Goal: Task Accomplishment & Management: Manage account settings

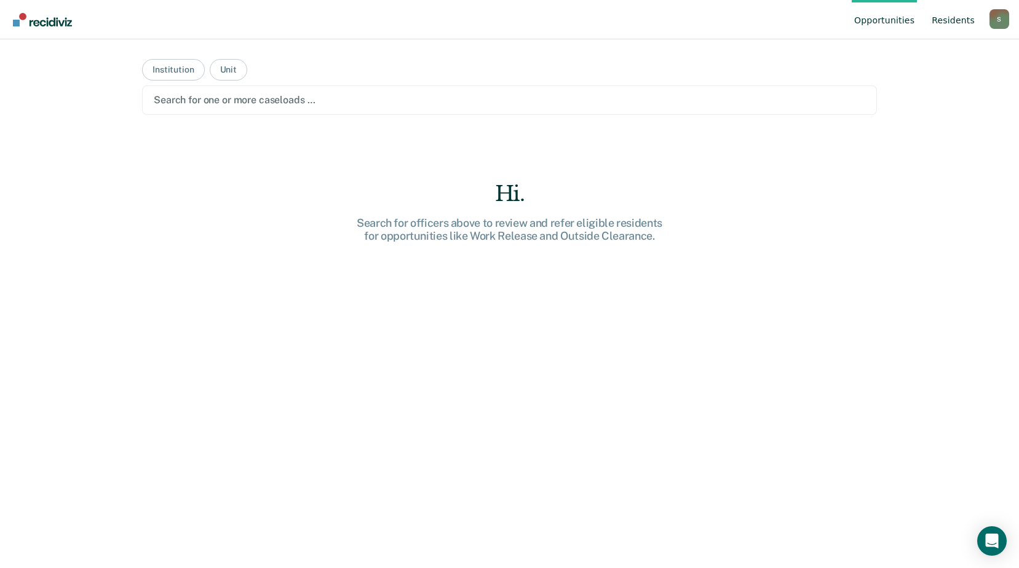
click at [946, 19] on link "Resident s" at bounding box center [953, 19] width 48 height 39
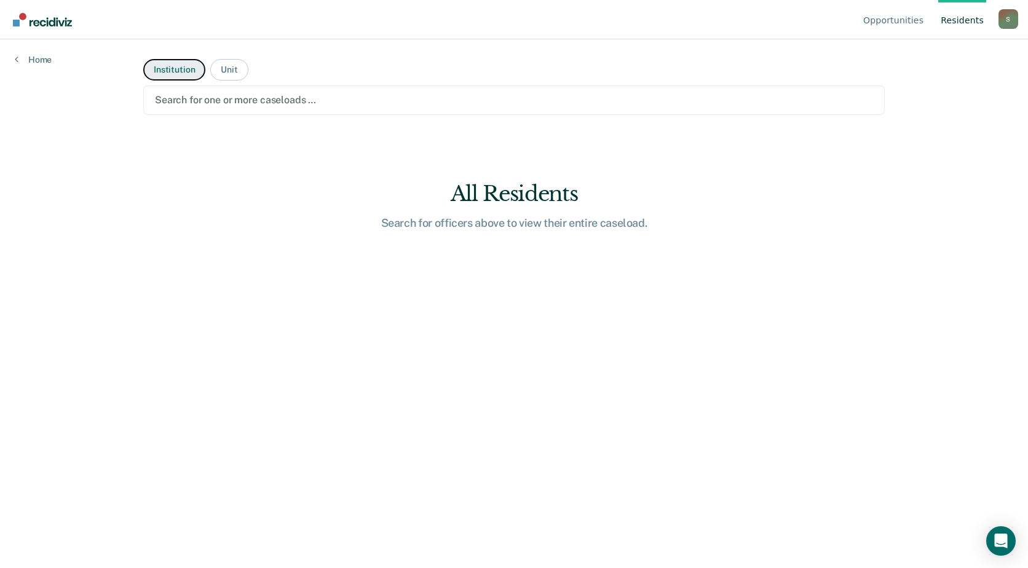
click at [188, 70] on button "Institution" at bounding box center [174, 70] width 62 height 22
click at [42, 60] on link "Home" at bounding box center [33, 59] width 37 height 11
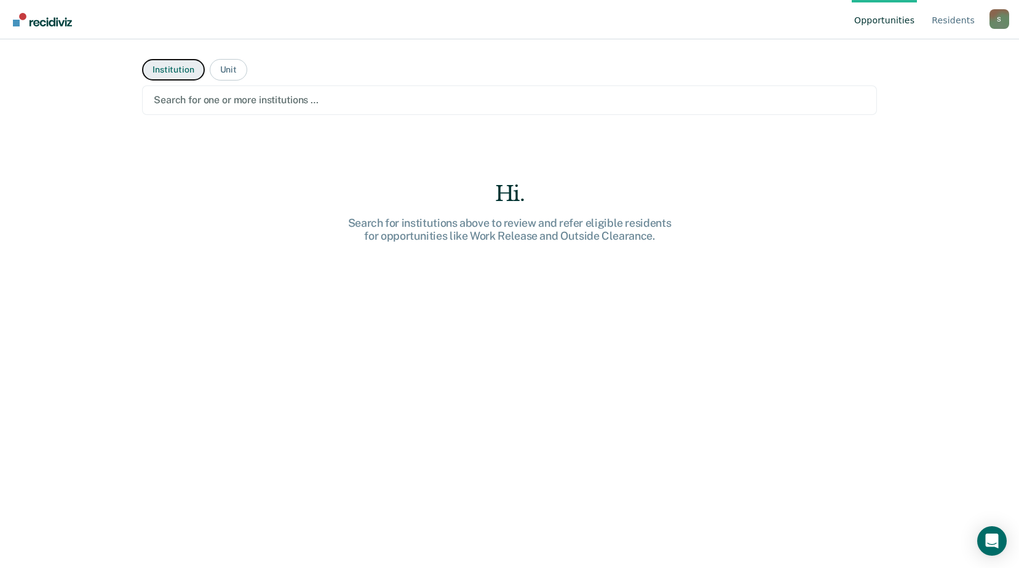
click at [168, 68] on button "Institution" at bounding box center [173, 70] width 62 height 22
click at [225, 68] on button "Unit" at bounding box center [229, 70] width 38 height 22
click at [156, 71] on button "Institution" at bounding box center [173, 70] width 62 height 22
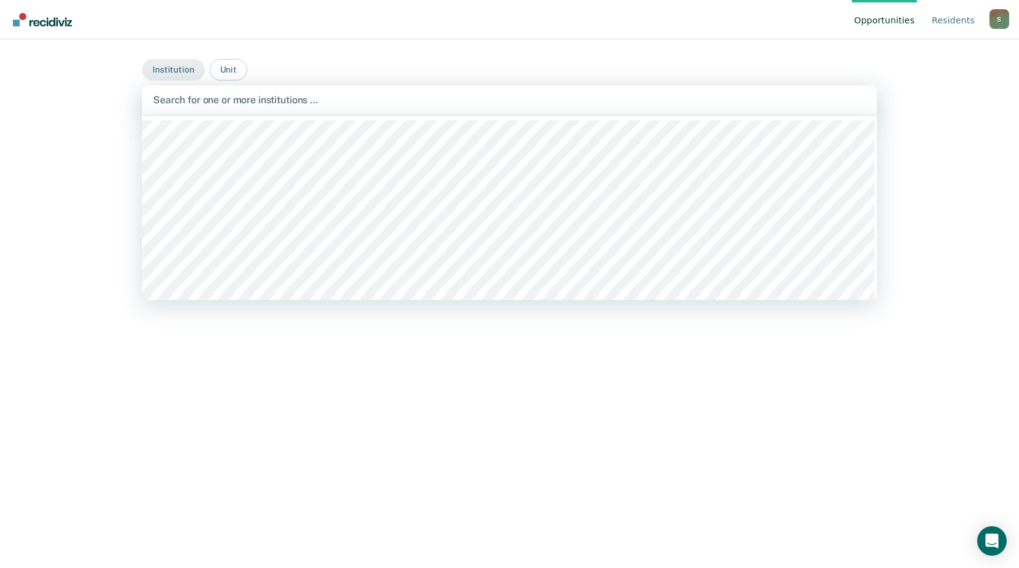
click at [293, 101] on div at bounding box center [509, 100] width 713 height 14
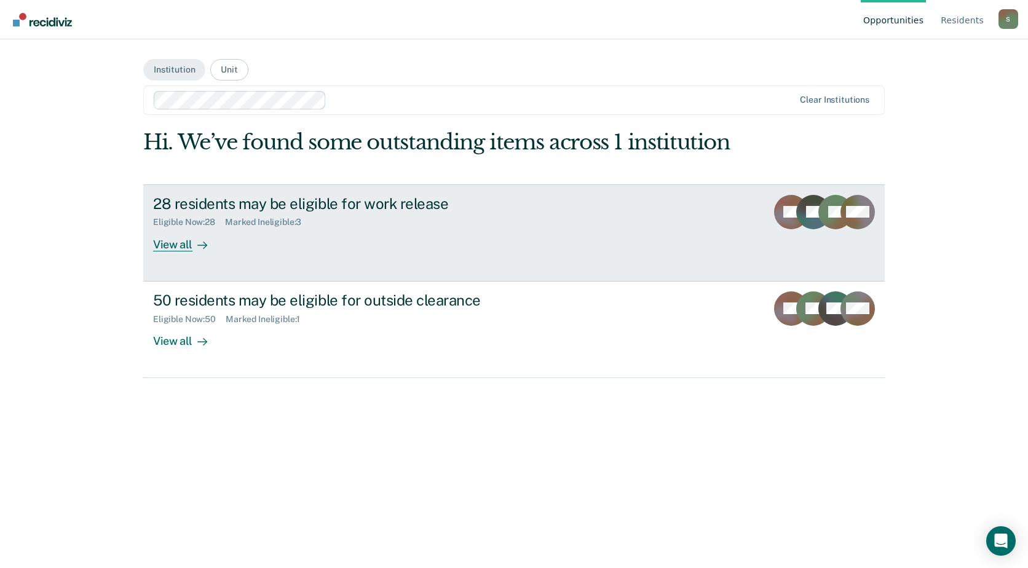
click at [186, 246] on div "View all" at bounding box center [187, 239] width 69 height 24
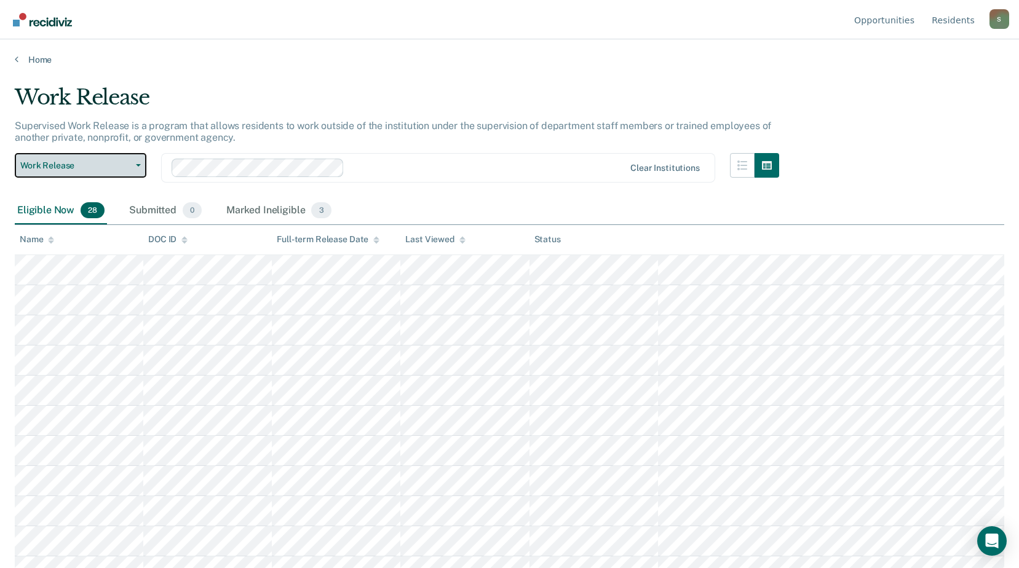
click at [136, 162] on button "Work Release" at bounding box center [81, 165] width 132 height 25
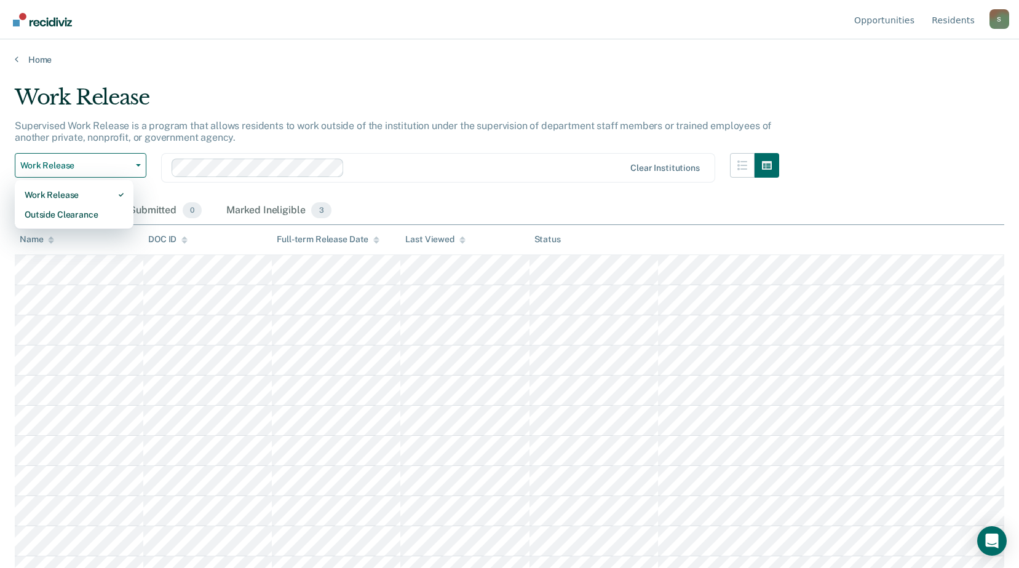
click at [159, 144] on div "Supervised Work Release is a program that allows residents to work outside of t…" at bounding box center [397, 136] width 764 height 33
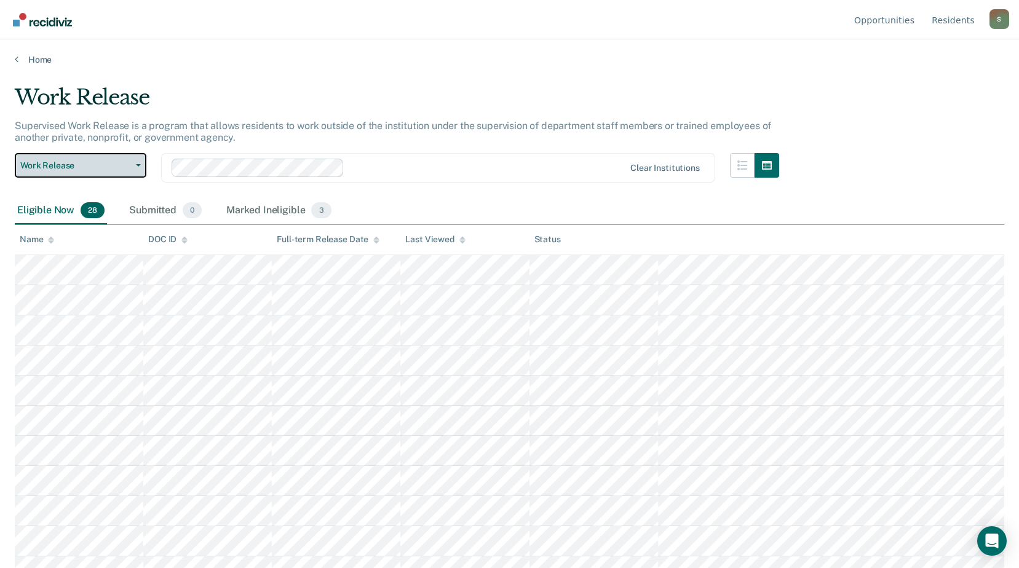
click at [141, 163] on button "Work Release" at bounding box center [81, 165] width 132 height 25
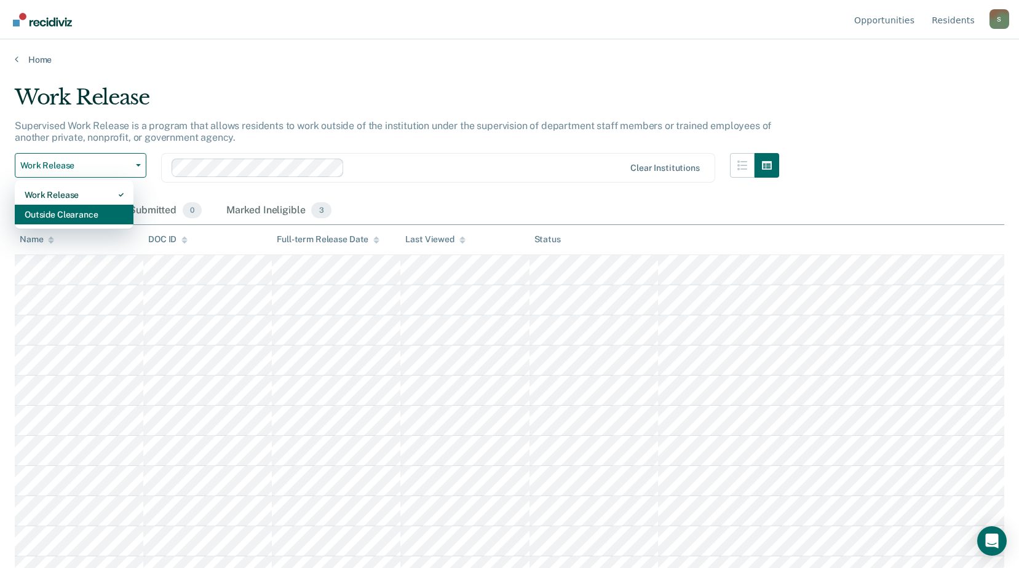
click at [91, 213] on div "Outside Clearance" at bounding box center [74, 215] width 99 height 20
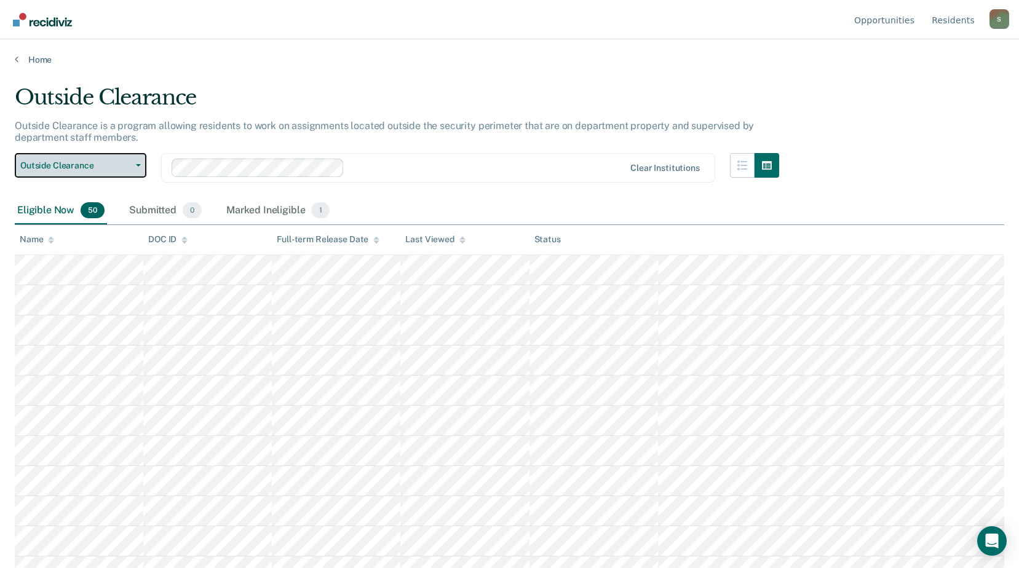
click at [139, 164] on icon "button" at bounding box center [138, 165] width 5 height 2
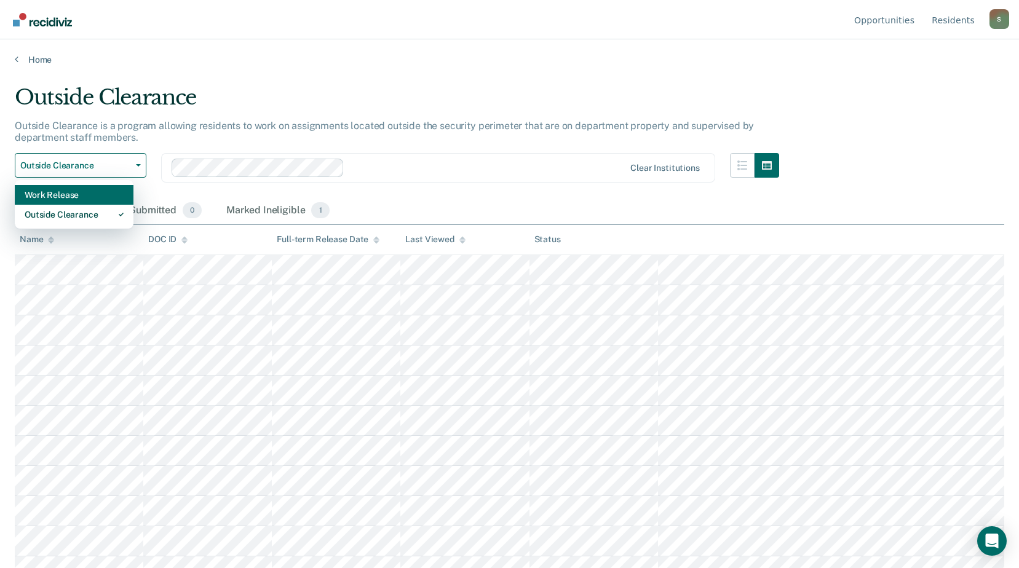
click at [105, 196] on div "Work Release" at bounding box center [74, 195] width 99 height 20
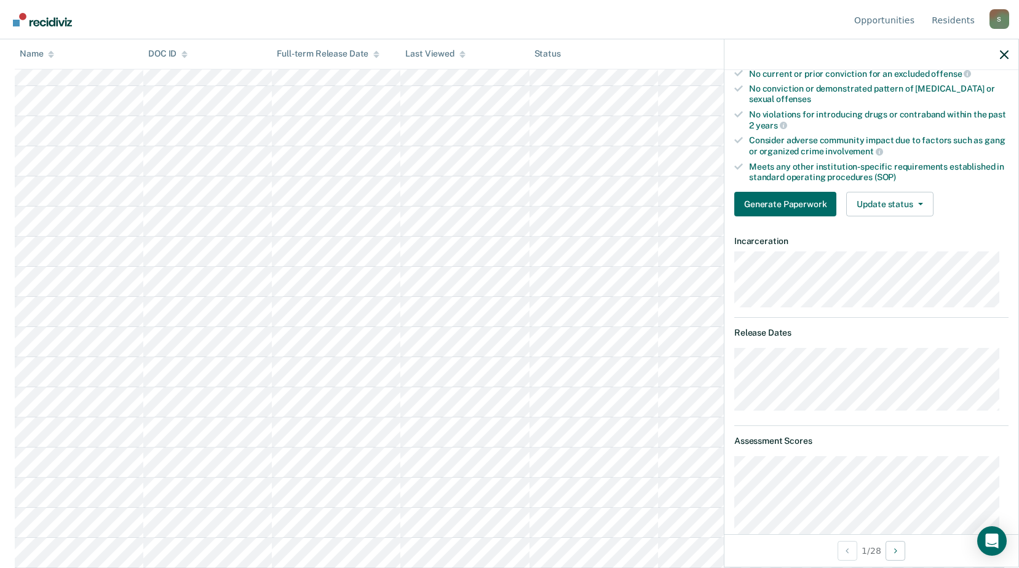
scroll to position [37, 0]
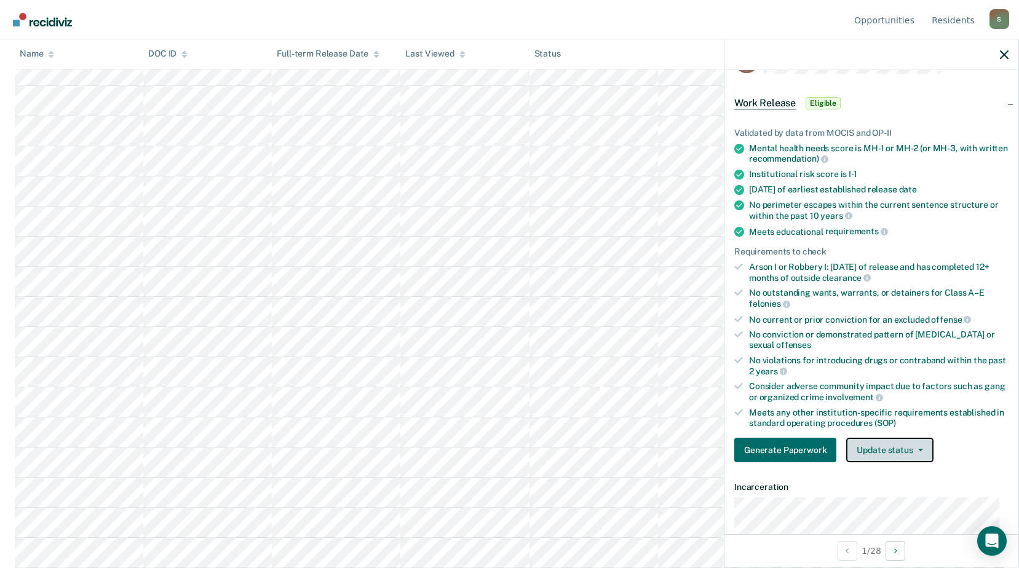
click at [857, 452] on button "Update status" at bounding box center [889, 450] width 87 height 25
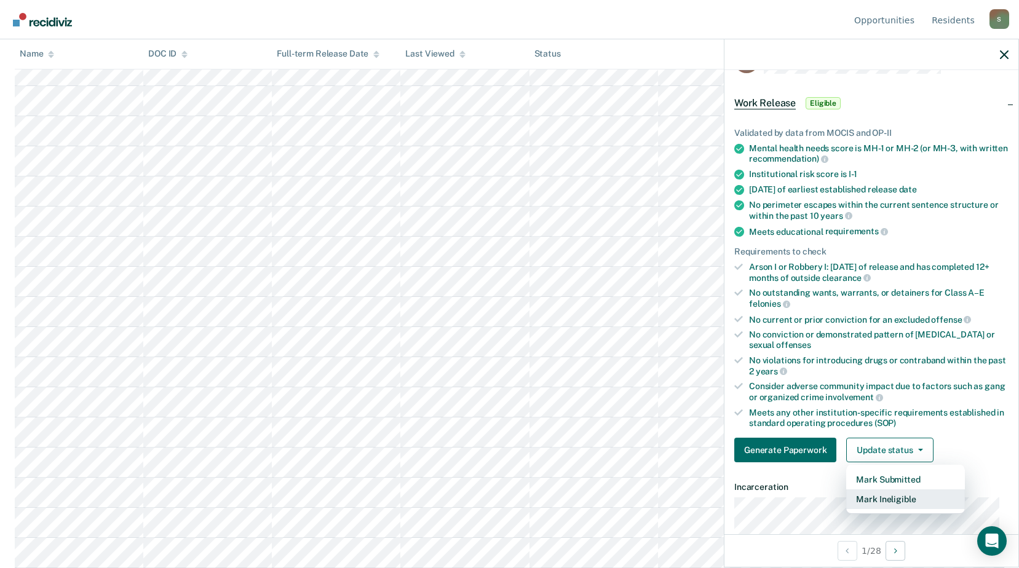
click at [878, 497] on button "Mark Ineligible" at bounding box center [905, 499] width 119 height 20
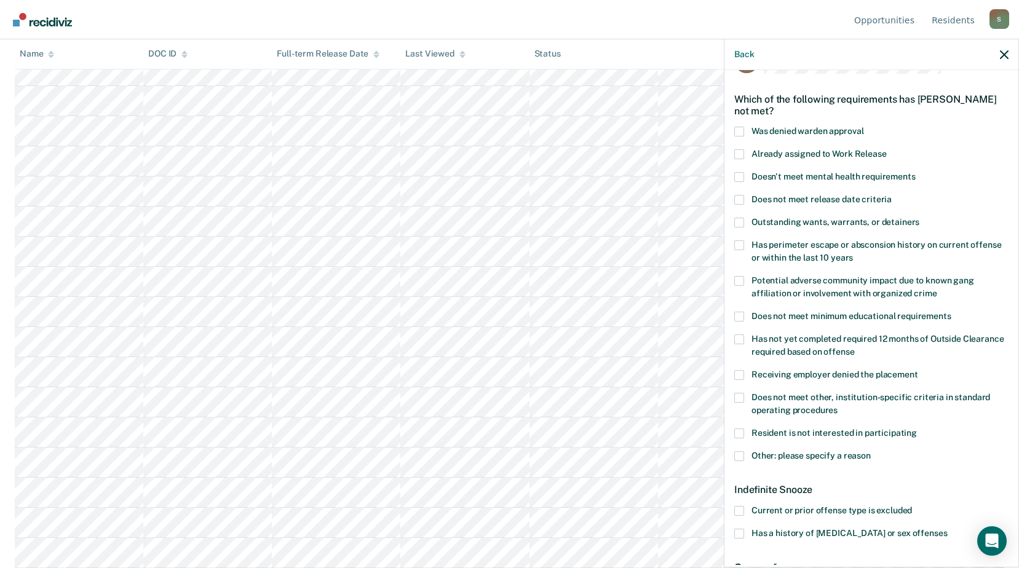
click at [740, 199] on span at bounding box center [739, 200] width 10 height 10
click at [891, 195] on input "Does not meet release date criteria" at bounding box center [891, 195] width 0 height 0
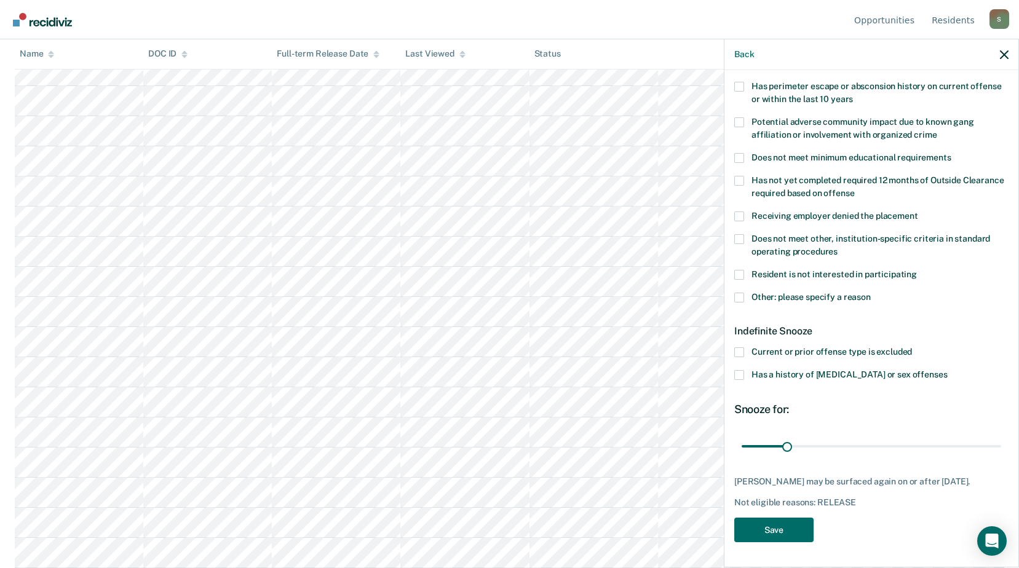
click at [738, 293] on span at bounding box center [739, 298] width 10 height 10
click at [871, 293] on input "Other: please specify a reason" at bounding box center [871, 293] width 0 height 0
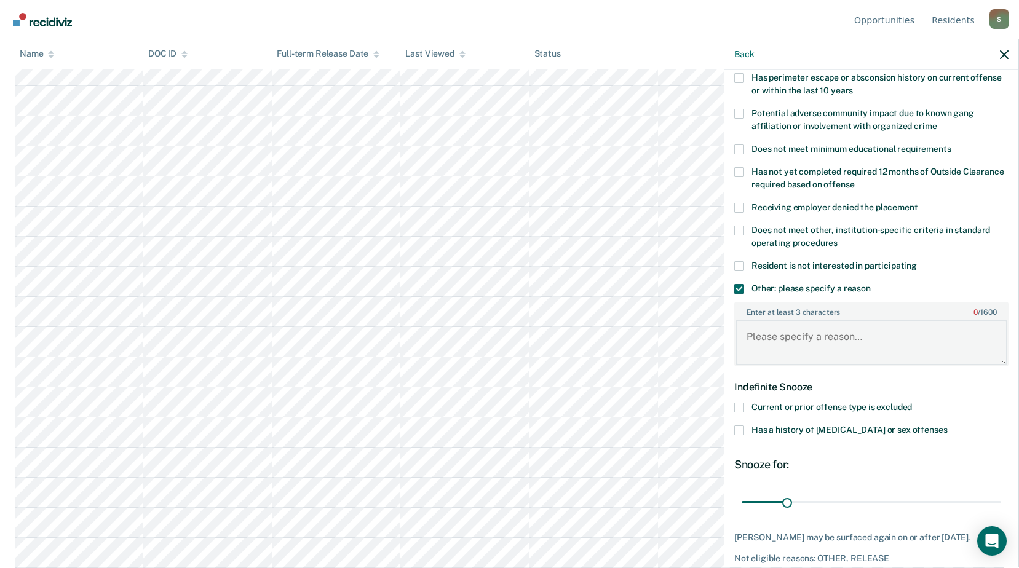
click at [783, 360] on textarea "Enter at least 3 characters 0 / 1600" at bounding box center [871, 342] width 272 height 45
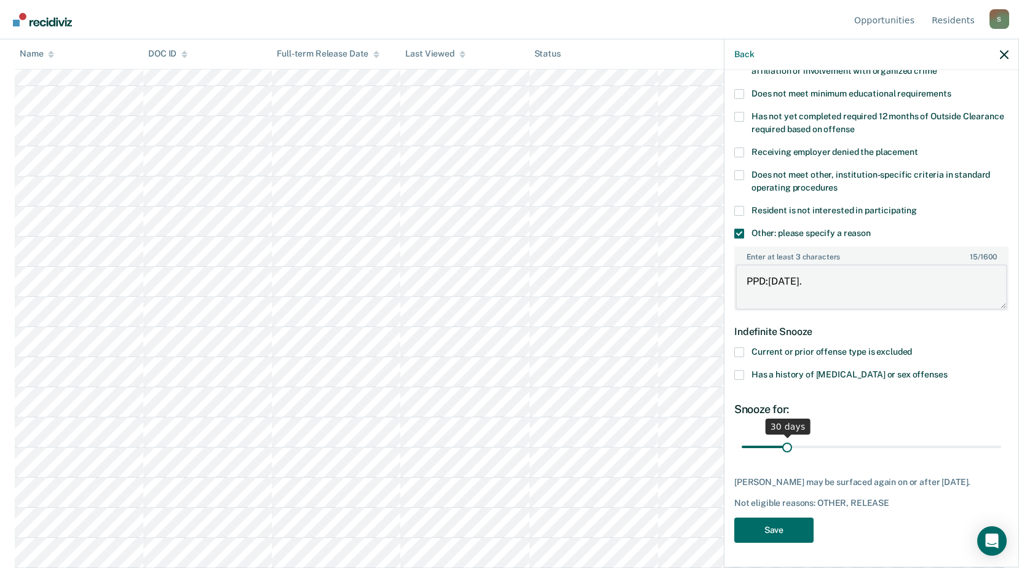
type textarea "PPD:[DATE]."
drag, startPoint x: 786, startPoint y: 437, endPoint x: 989, endPoint y: 439, distance: 202.9
type input "180"
click at [989, 439] on input "range" at bounding box center [870, 447] width 259 height 22
click at [779, 525] on button "Save" at bounding box center [773, 530] width 79 height 25
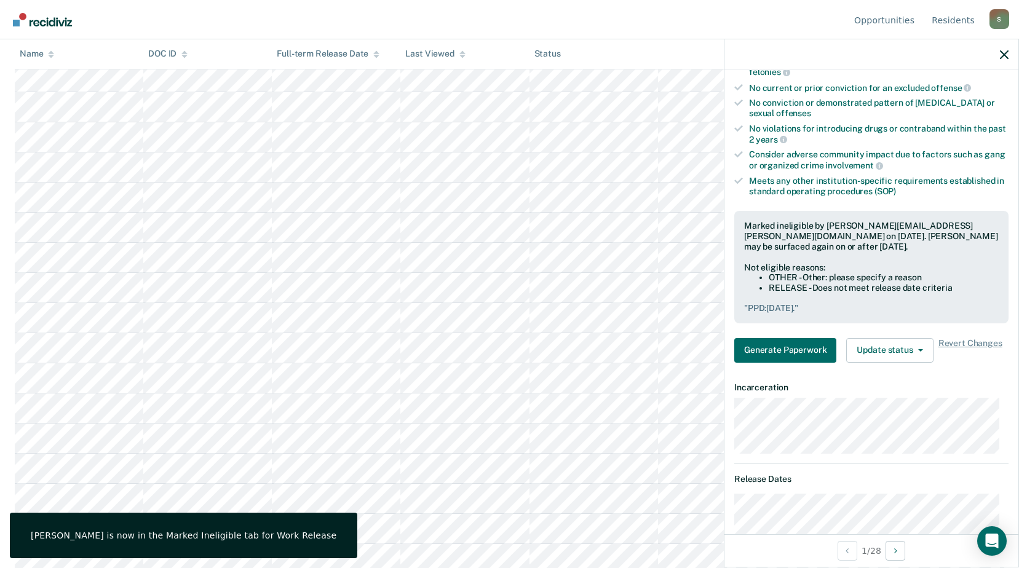
scroll to position [0, 0]
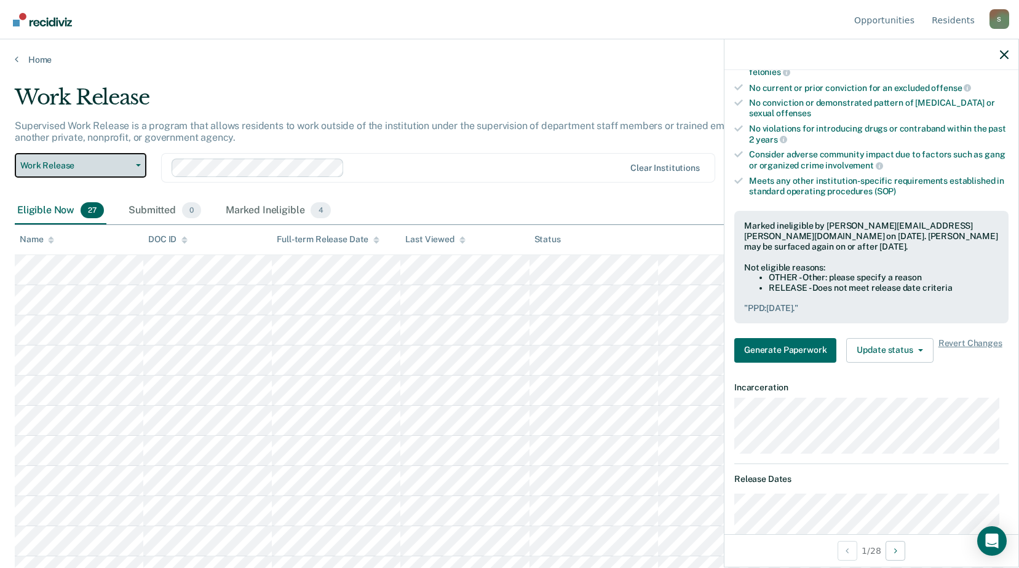
click at [138, 165] on icon "button" at bounding box center [138, 165] width 5 height 2
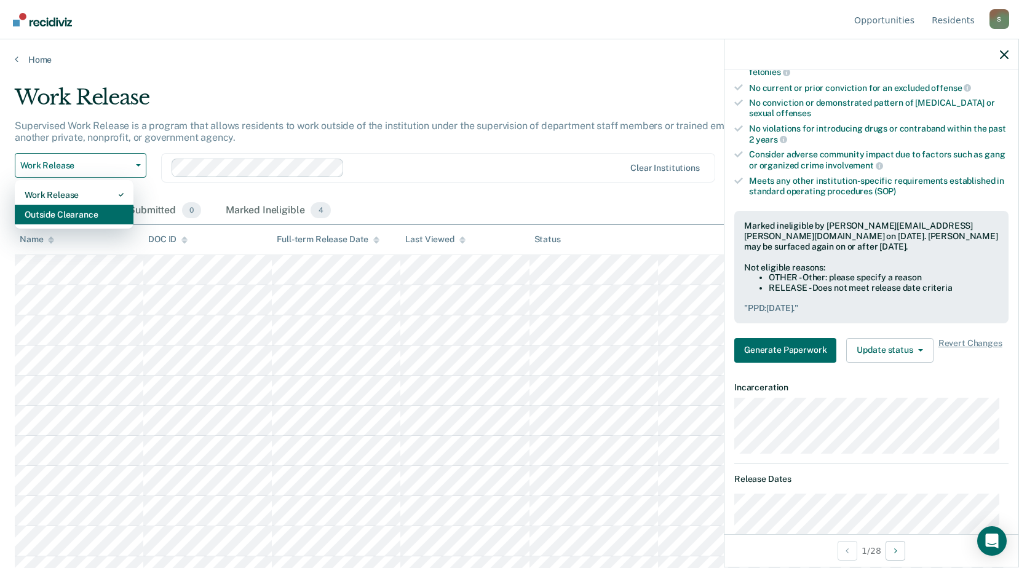
click at [85, 214] on div "Outside Clearance" at bounding box center [74, 215] width 99 height 20
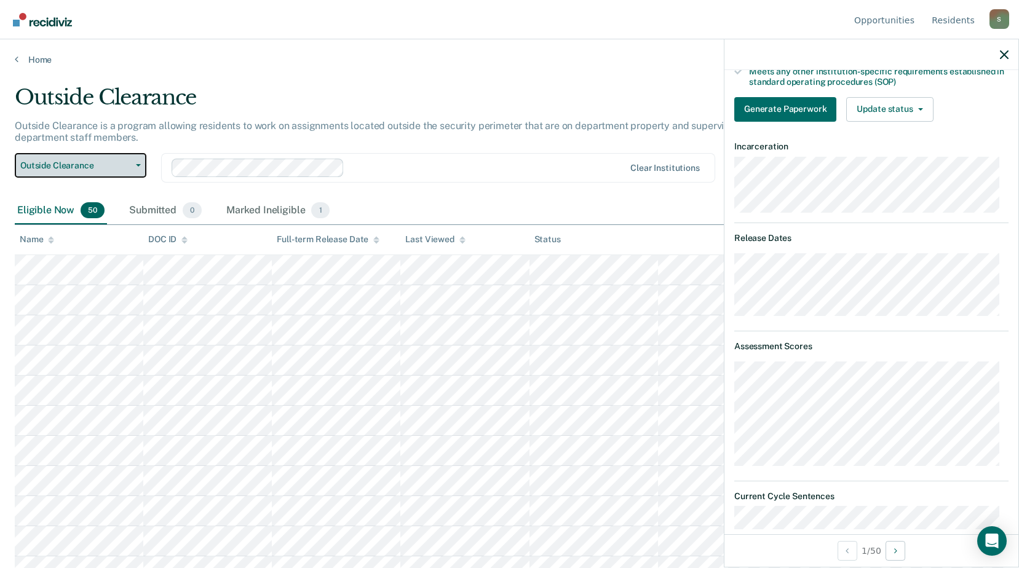
scroll to position [28, 0]
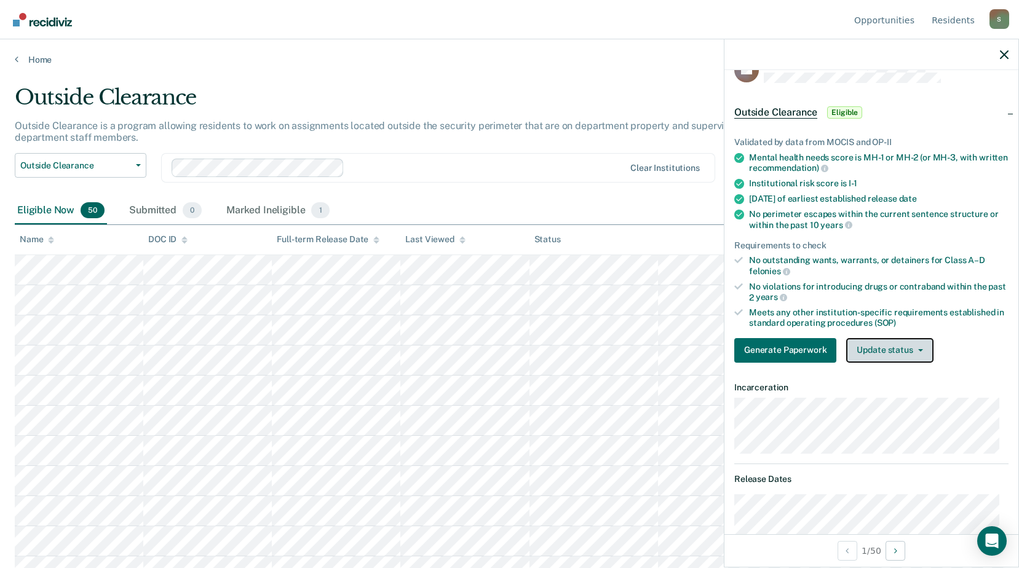
click at [866, 347] on button "Update status" at bounding box center [889, 350] width 87 height 25
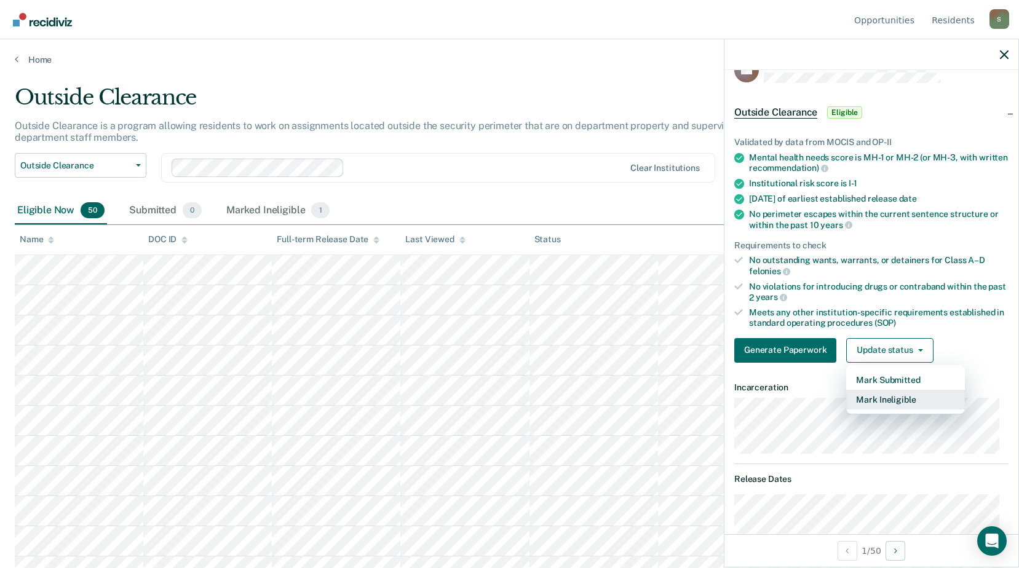
click at [867, 400] on button "Mark Ineligible" at bounding box center [905, 400] width 119 height 20
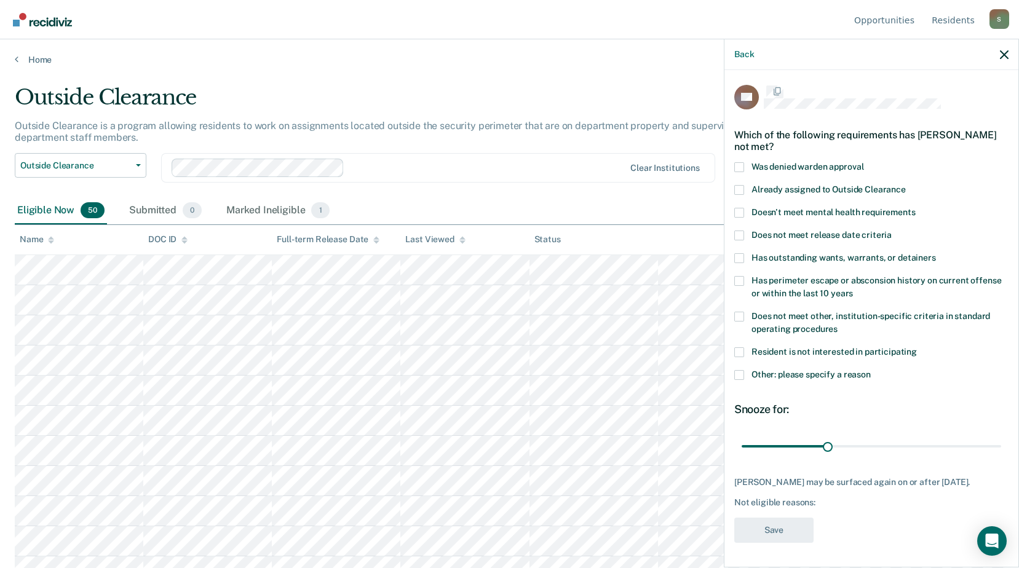
scroll to position [10, 0]
click at [741, 231] on span at bounding box center [739, 236] width 10 height 10
click at [891, 231] on input "Does not meet release date criteria" at bounding box center [891, 231] width 0 height 0
click at [740, 370] on span at bounding box center [739, 375] width 10 height 10
click at [871, 370] on input "Other: please specify a reason" at bounding box center [871, 370] width 0 height 0
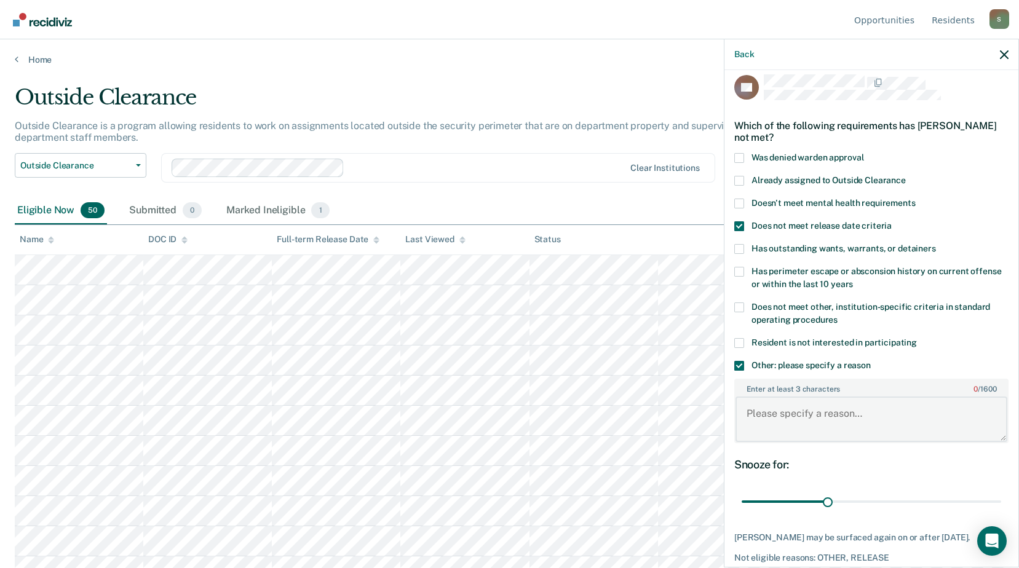
click at [768, 406] on textarea "Enter at least 3 characters 0 / 1600" at bounding box center [871, 419] width 272 height 45
type textarea "PPD:[DATE]"
drag, startPoint x: 824, startPoint y: 503, endPoint x: 1030, endPoint y: 497, distance: 205.4
type input "90"
click at [1001, 497] on input "range" at bounding box center [870, 502] width 259 height 22
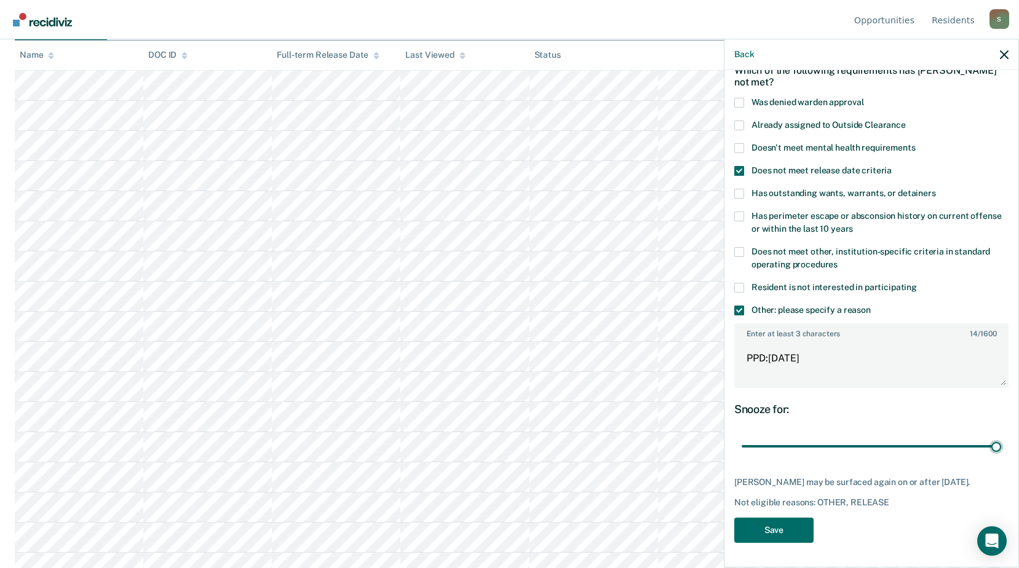
scroll to position [369, 0]
click at [779, 528] on button "Save" at bounding box center [773, 530] width 79 height 25
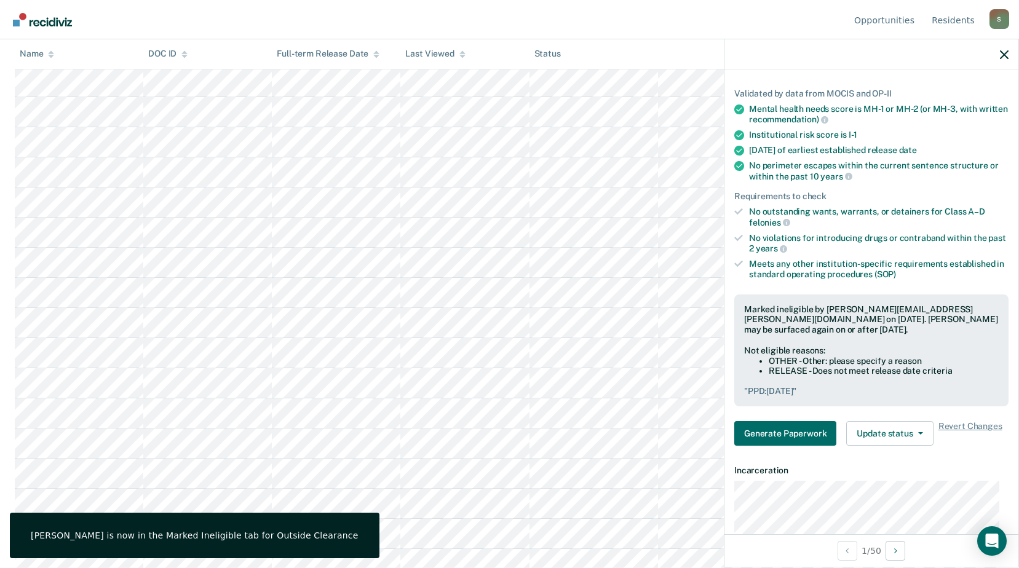
scroll to position [0, 0]
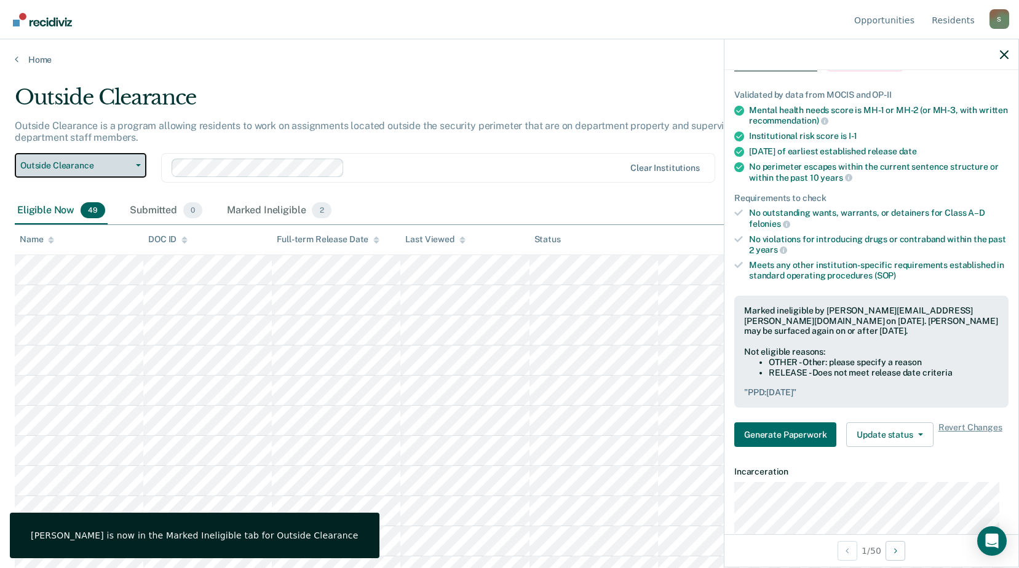
click at [137, 166] on icon "button" at bounding box center [138, 165] width 5 height 2
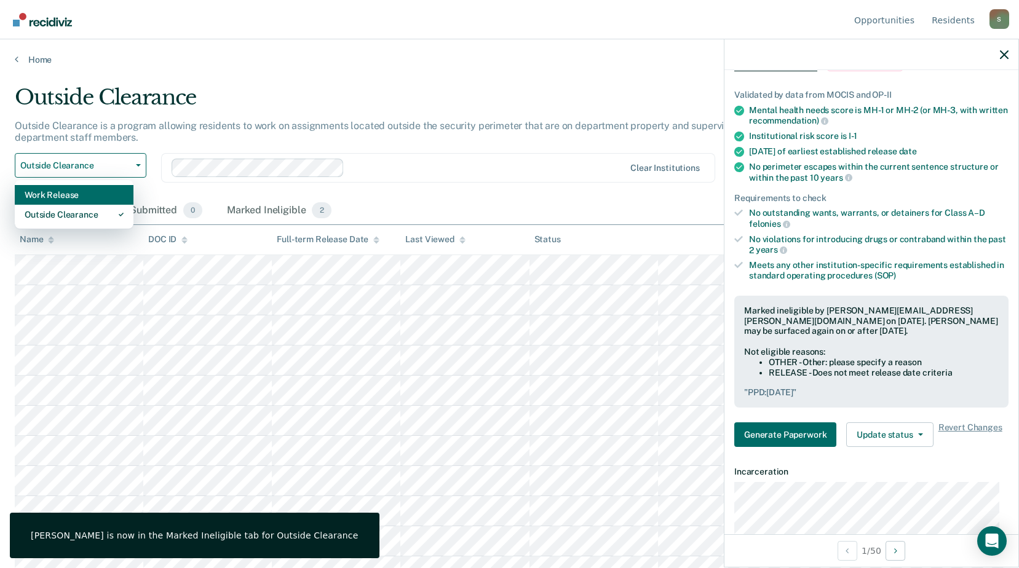
click at [76, 195] on div "Work Release" at bounding box center [74, 195] width 99 height 20
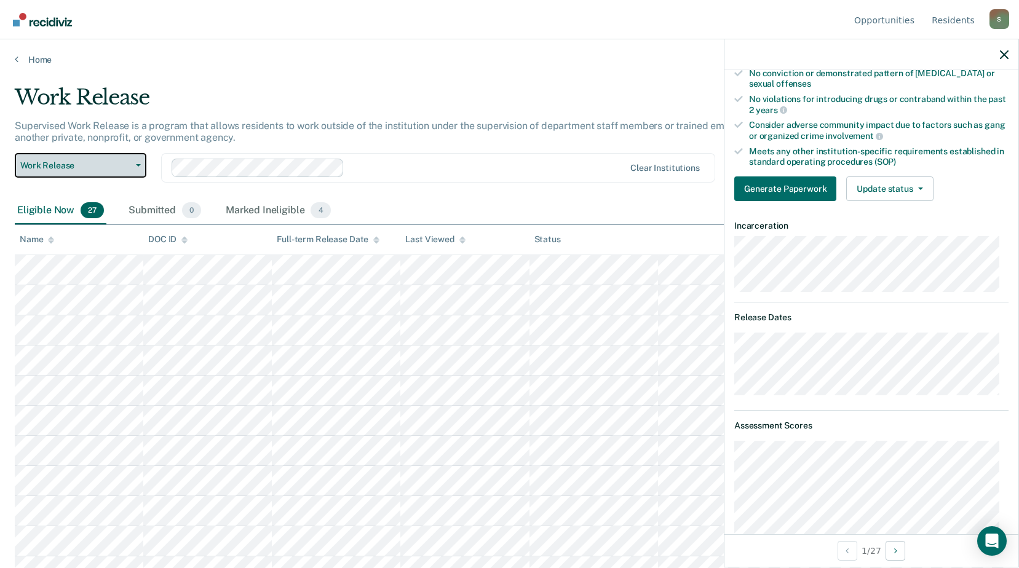
click at [134, 165] on span "button" at bounding box center [136, 165] width 10 height 2
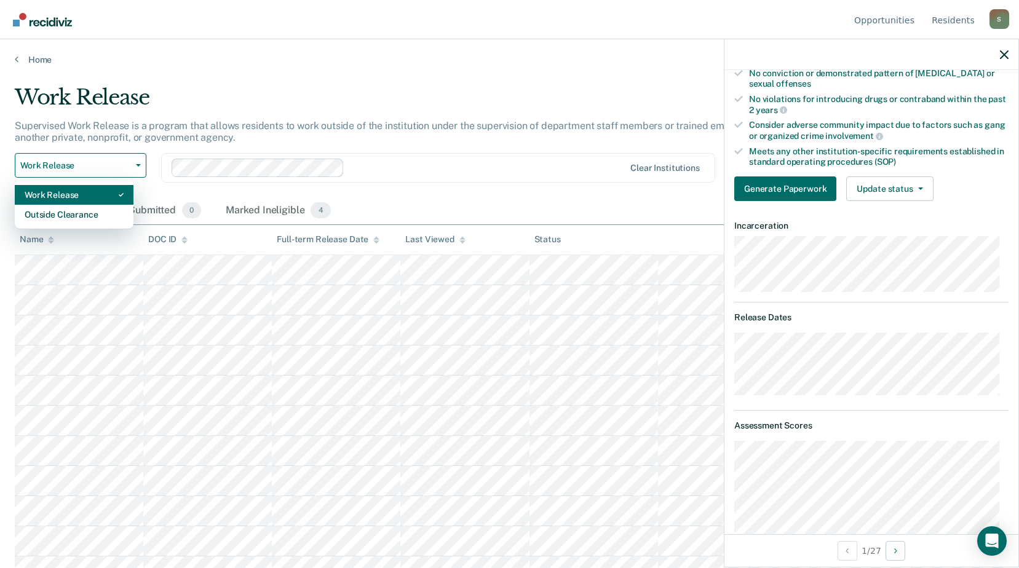
click at [84, 192] on div "Work Release" at bounding box center [74, 195] width 99 height 20
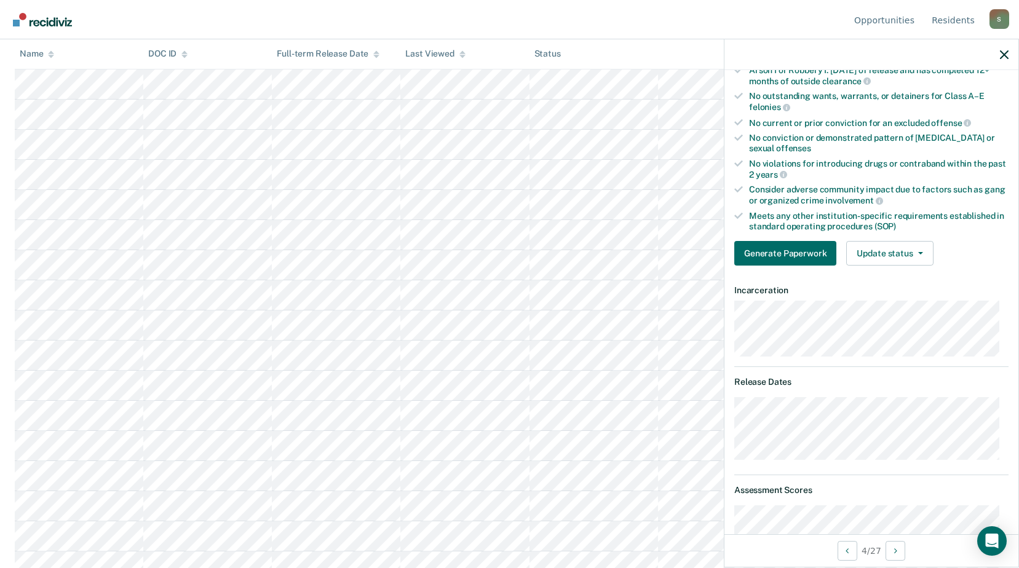
scroll to position [49, 0]
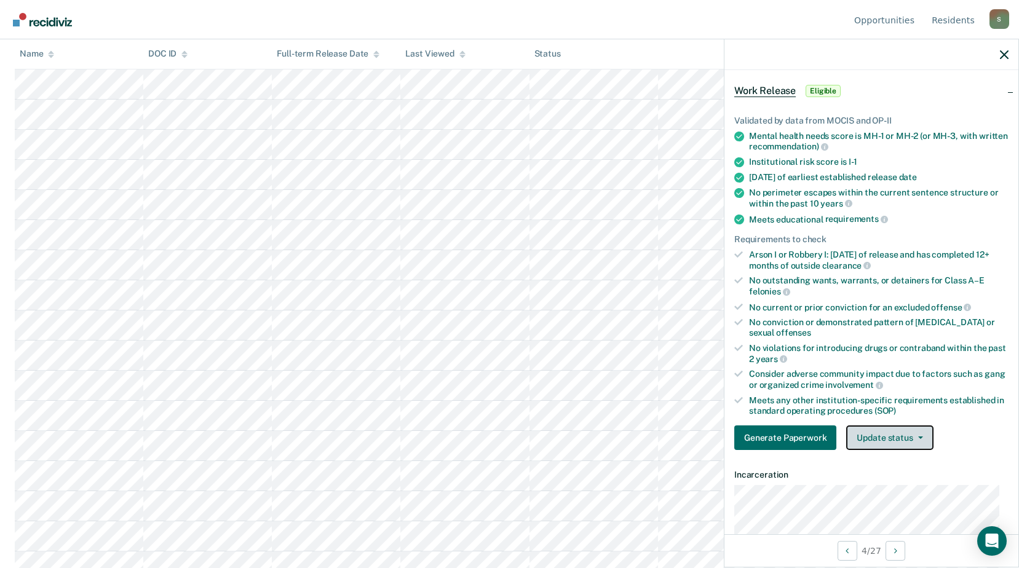
click at [887, 432] on button "Update status" at bounding box center [889, 437] width 87 height 25
click at [974, 415] on div "Validated by data from MOCIS and OP-II Mental health needs score is MH-1 or MH-…" at bounding box center [871, 278] width 294 height 364
click at [882, 440] on button "Update status" at bounding box center [889, 437] width 87 height 25
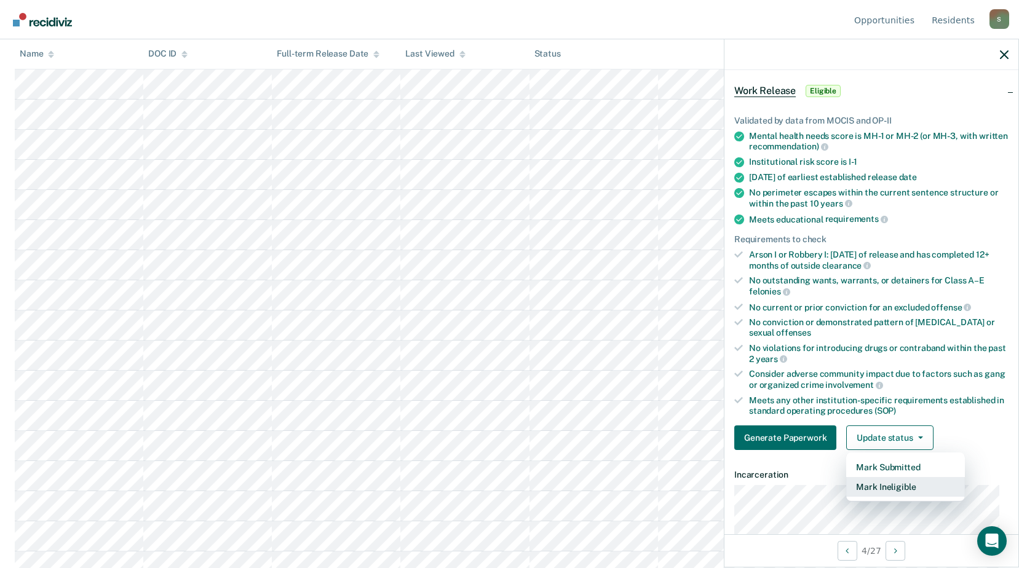
click at [867, 489] on button "Mark Ineligible" at bounding box center [905, 487] width 119 height 20
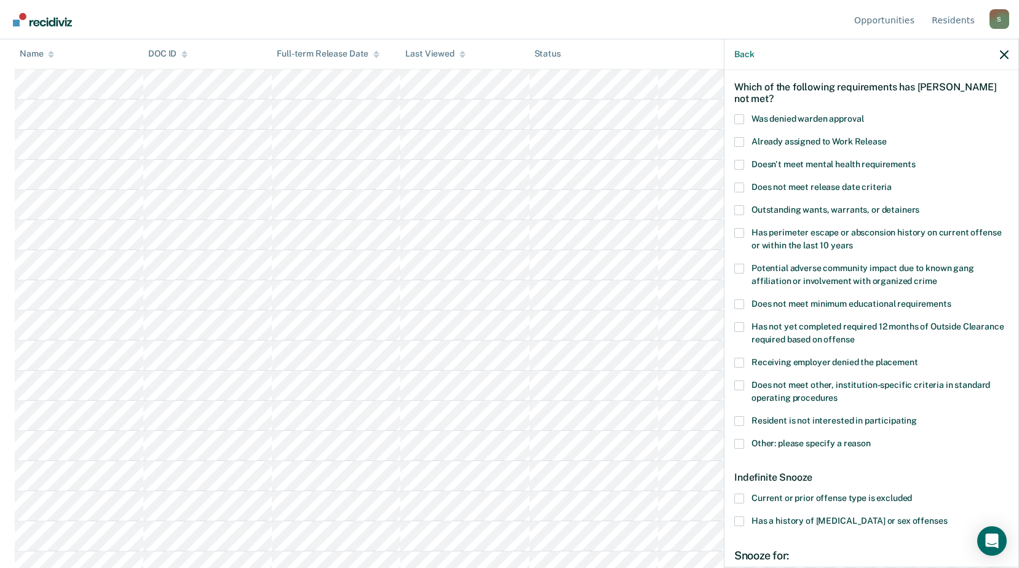
click at [741, 440] on span at bounding box center [739, 444] width 10 height 10
click at [871, 439] on input "Other: please specify a reason" at bounding box center [871, 439] width 0 height 0
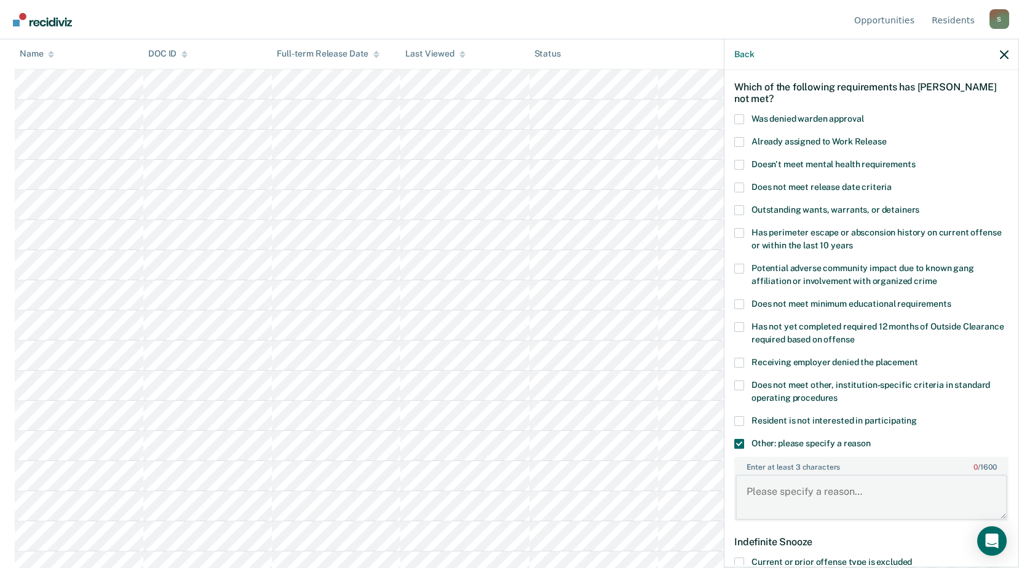
click at [762, 476] on textarea "Enter at least 3 characters 0 / 1600" at bounding box center [871, 497] width 272 height 45
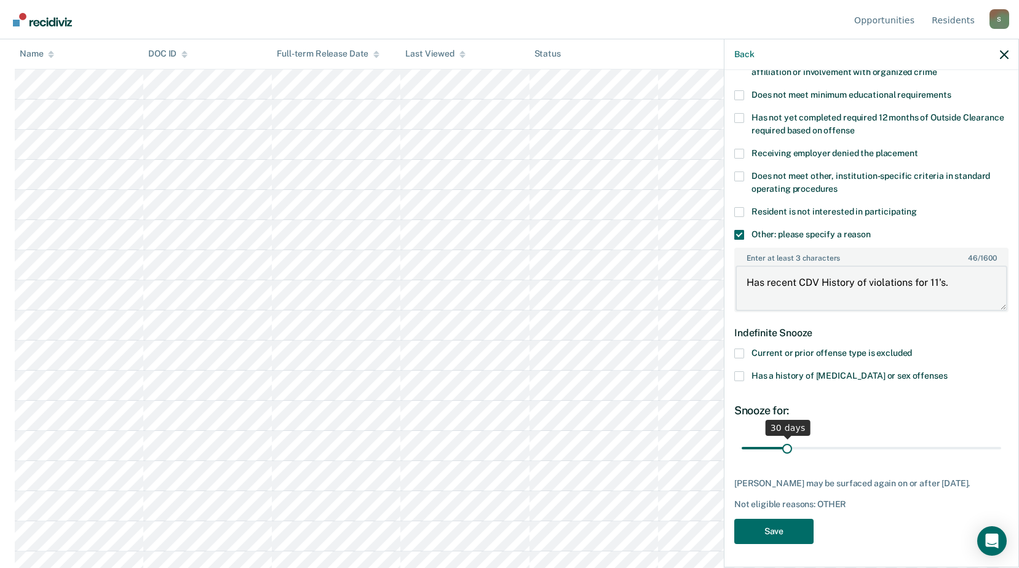
type textarea "Has recent CDV History of violations for 11's."
drag, startPoint x: 785, startPoint y: 448, endPoint x: 1030, endPoint y: 435, distance: 245.0
type input "180"
click at [1001, 437] on input "range" at bounding box center [870, 448] width 259 height 22
click at [780, 524] on button "Save" at bounding box center [773, 531] width 79 height 25
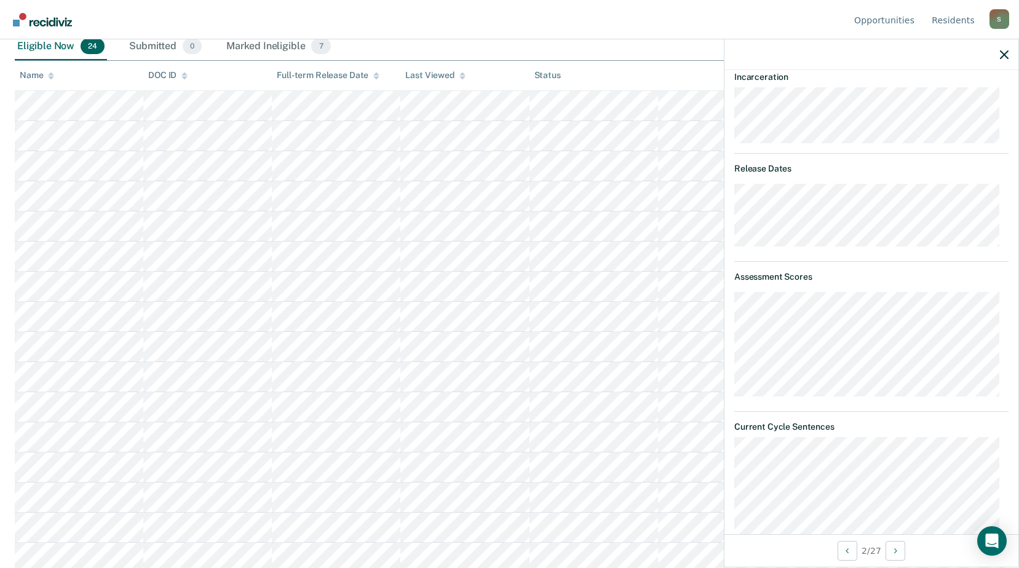
scroll to position [324, 0]
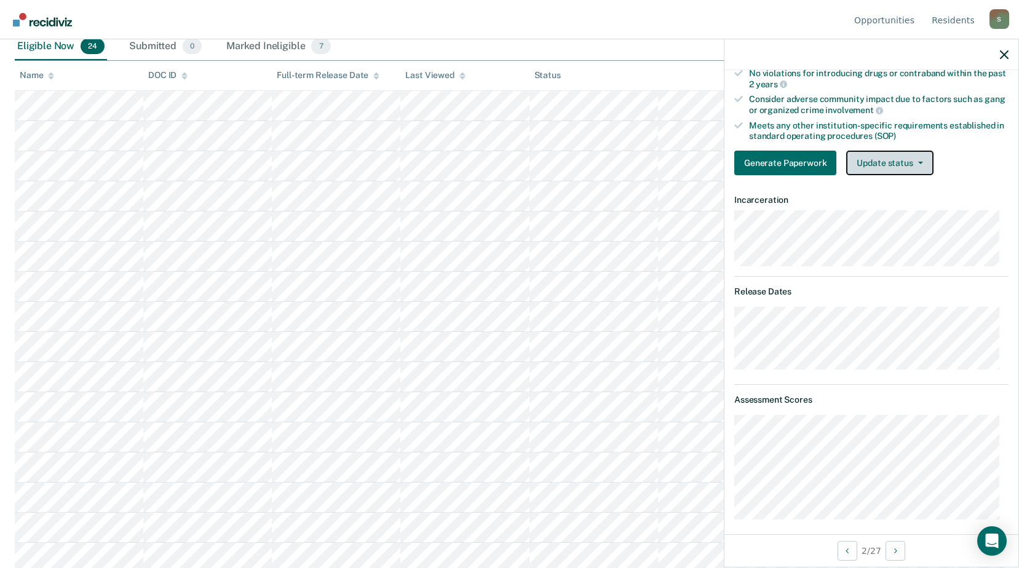
click at [891, 160] on button "Update status" at bounding box center [889, 163] width 87 height 25
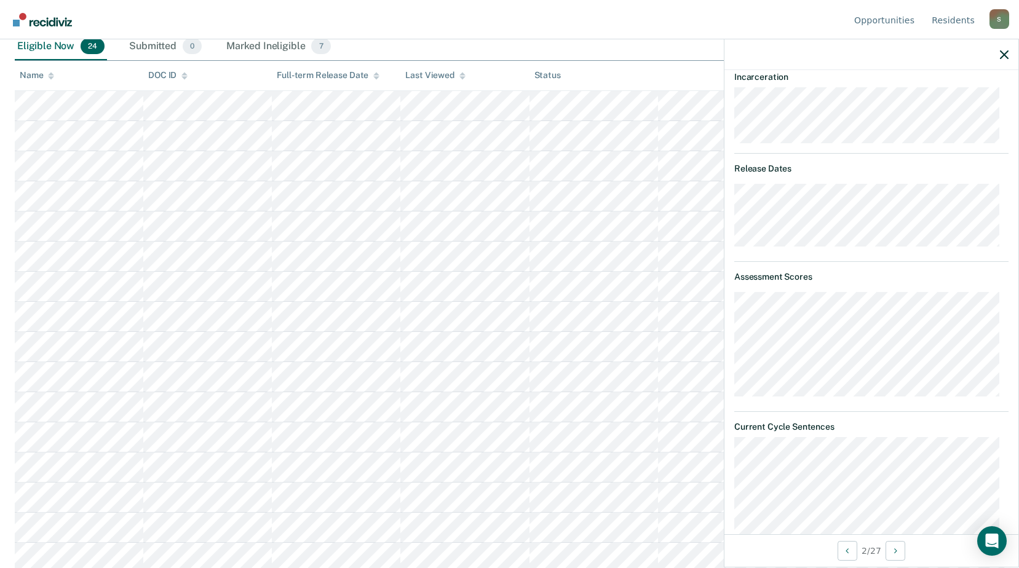
scroll to position [201, 0]
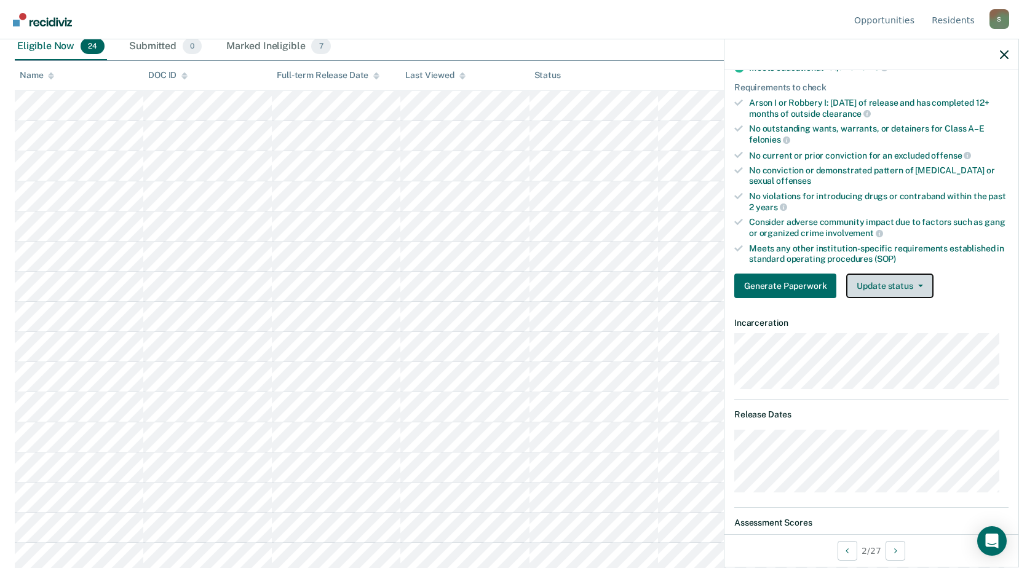
click at [894, 283] on button "Update status" at bounding box center [889, 286] width 87 height 25
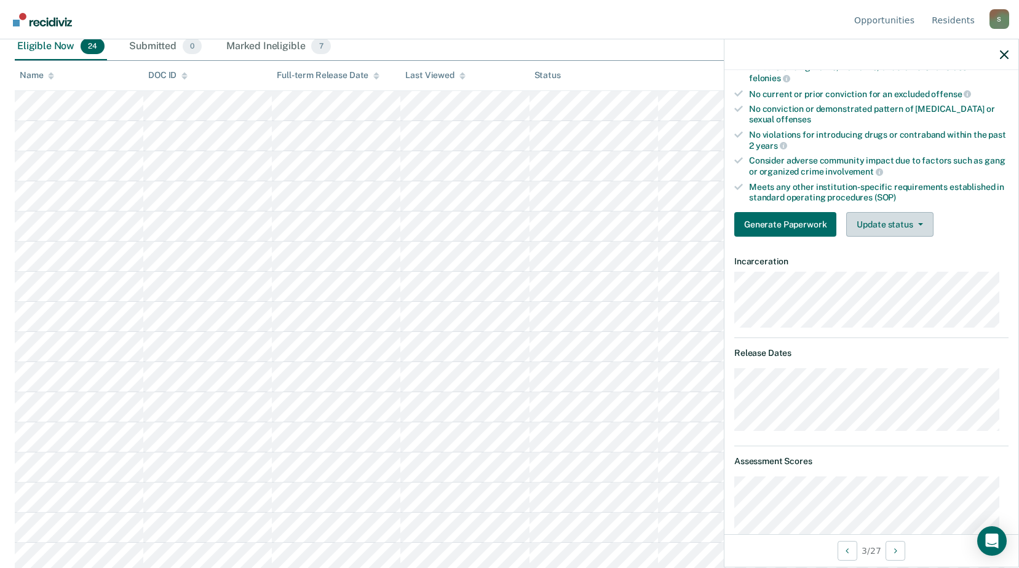
scroll to position [17, 0]
